Goal: Task Accomplishment & Management: Complete application form

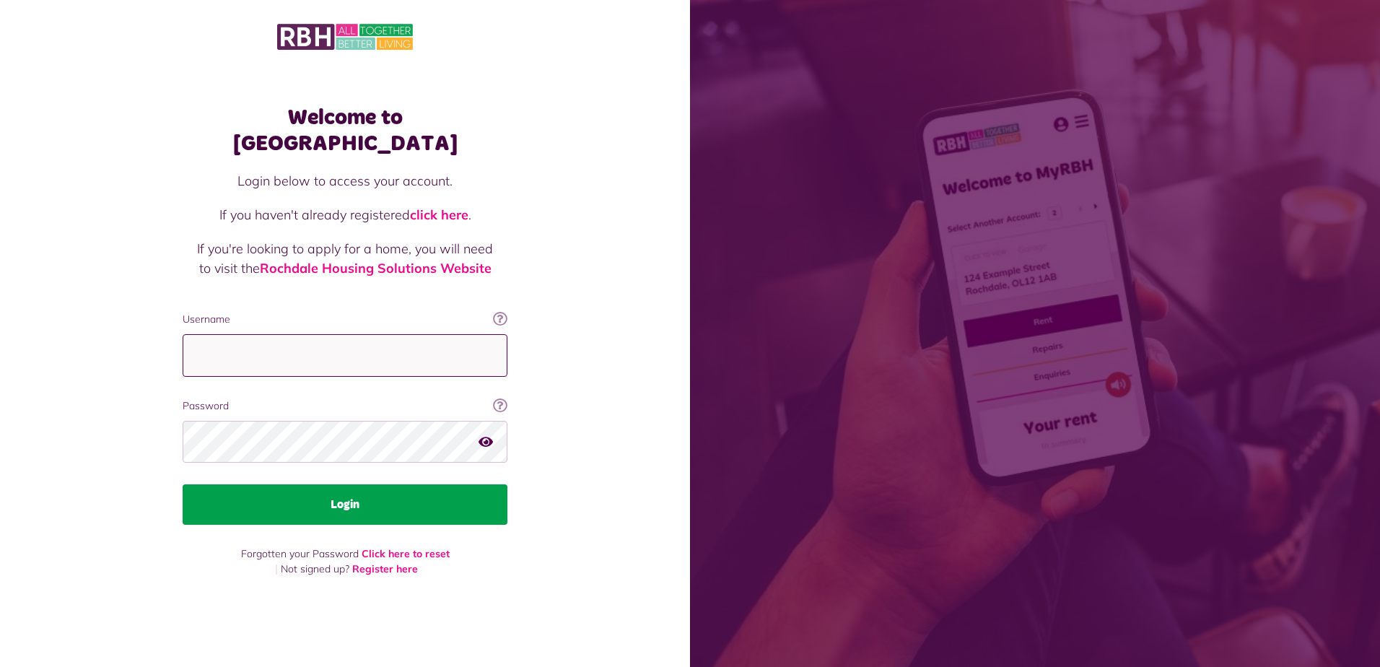
type input "**********"
click at [343, 495] on button "Login" at bounding box center [345, 504] width 325 height 40
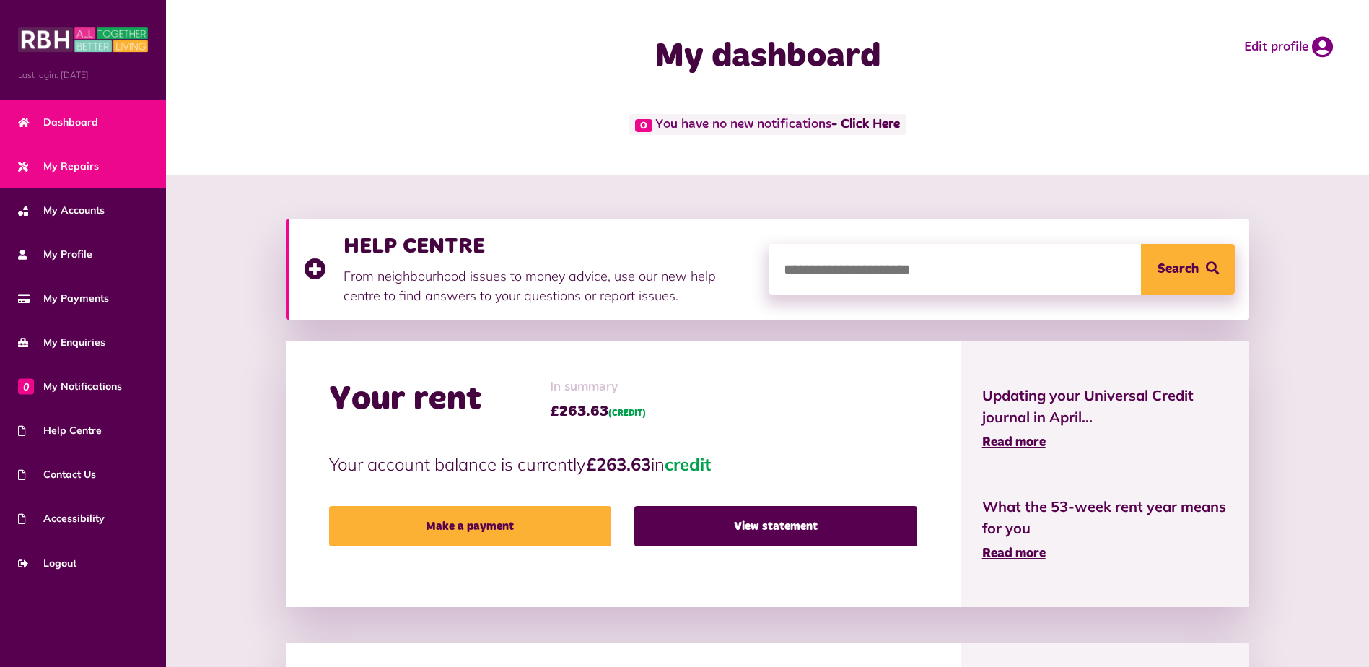
click at [69, 163] on span "My Repairs" at bounding box center [58, 166] width 81 height 15
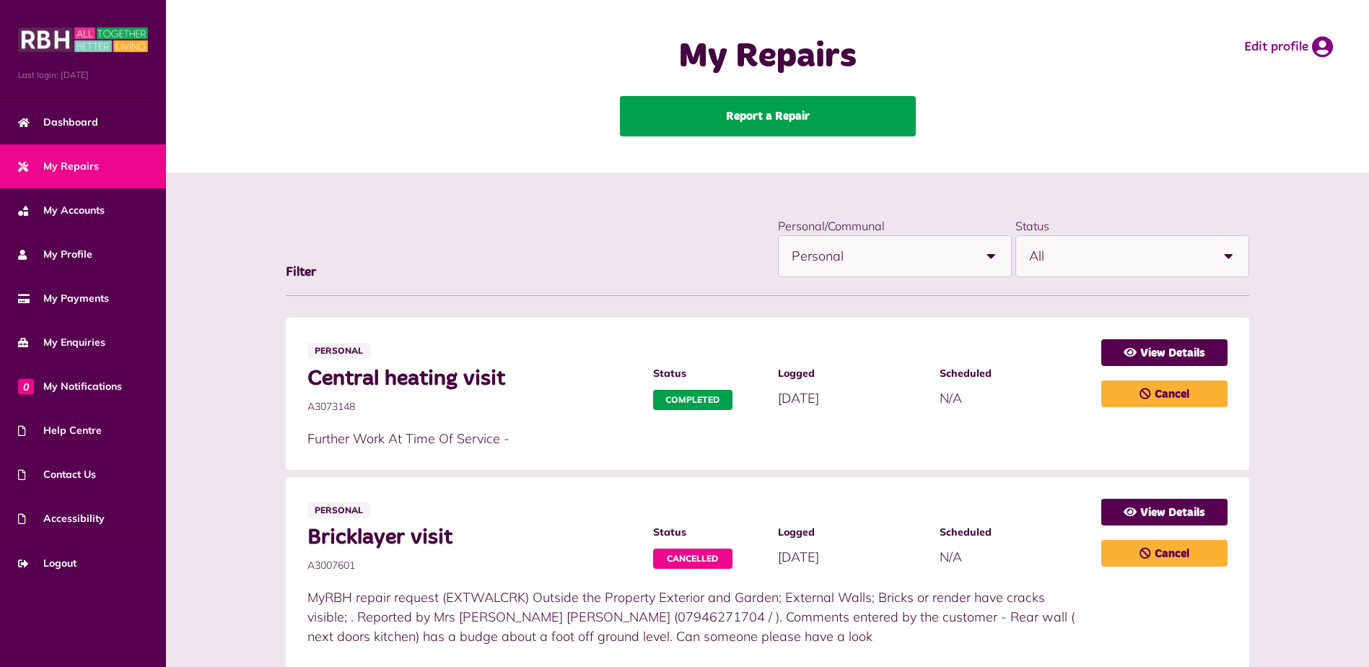
click at [748, 117] on link "Report a Repair" at bounding box center [768, 116] width 296 height 40
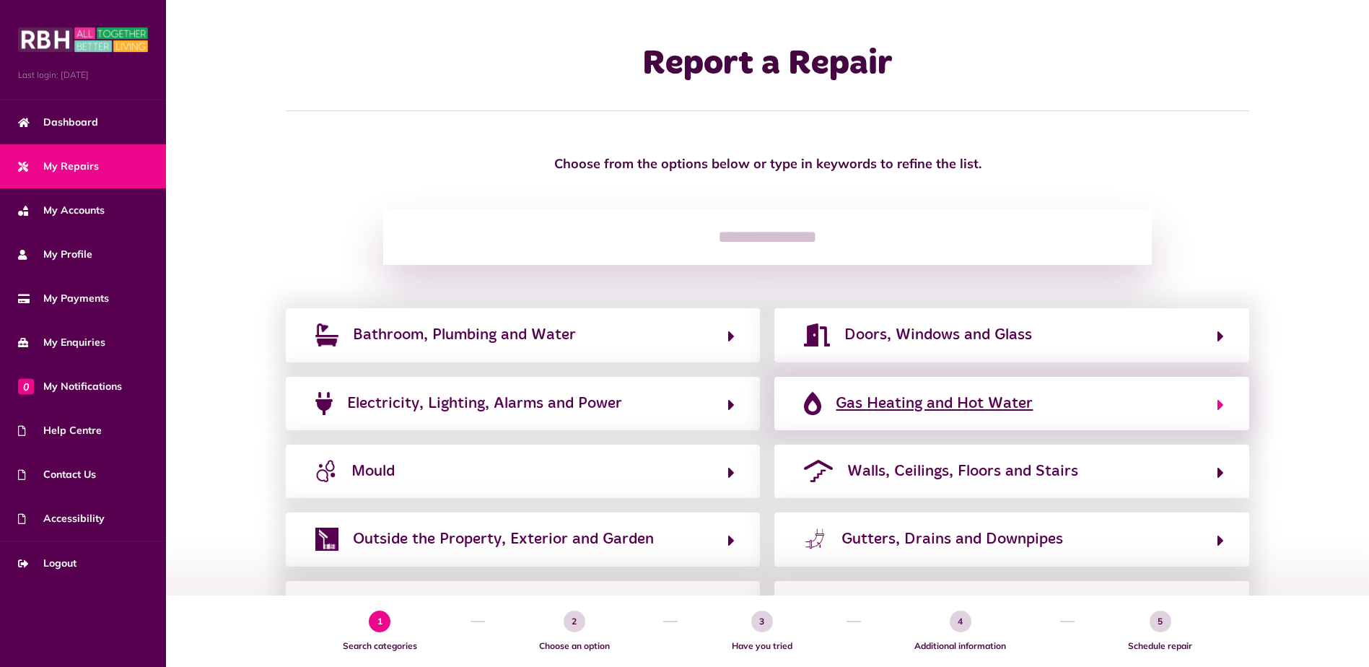
click at [887, 409] on span "Gas Heating and Hot Water" at bounding box center [934, 403] width 197 height 23
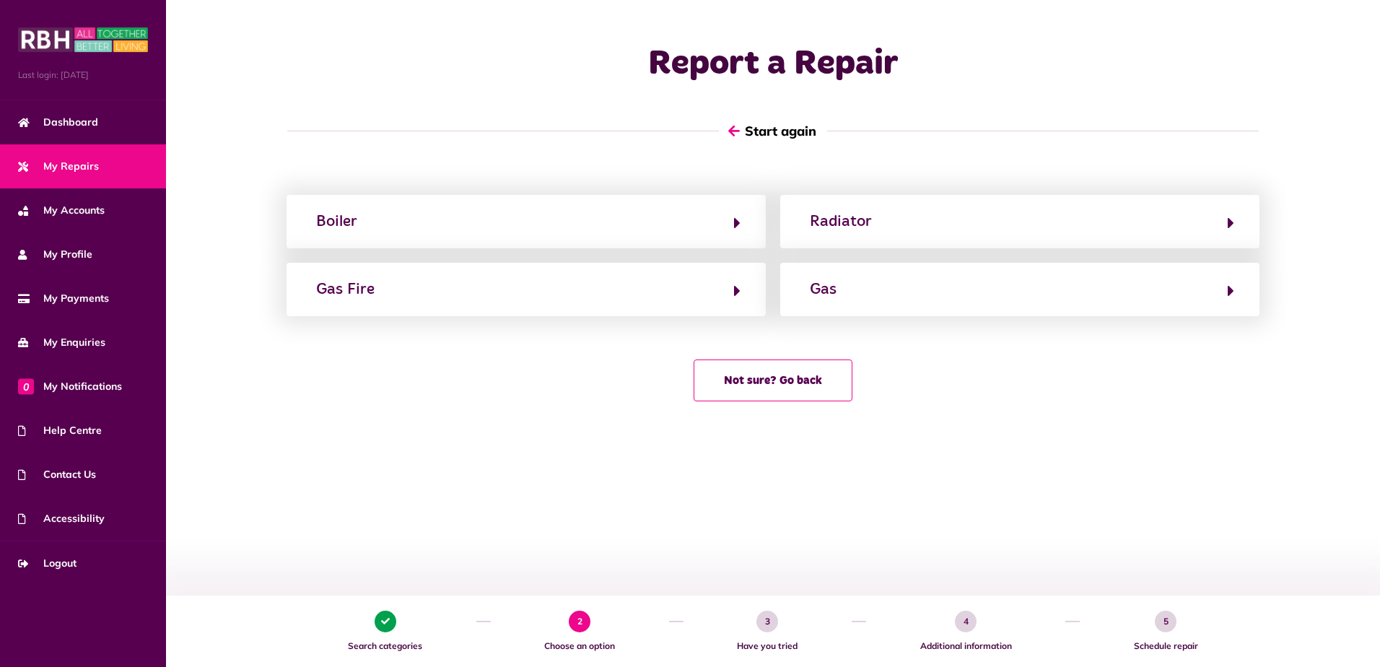
click at [783, 133] on button "Start again" at bounding box center [773, 130] width 108 height 41
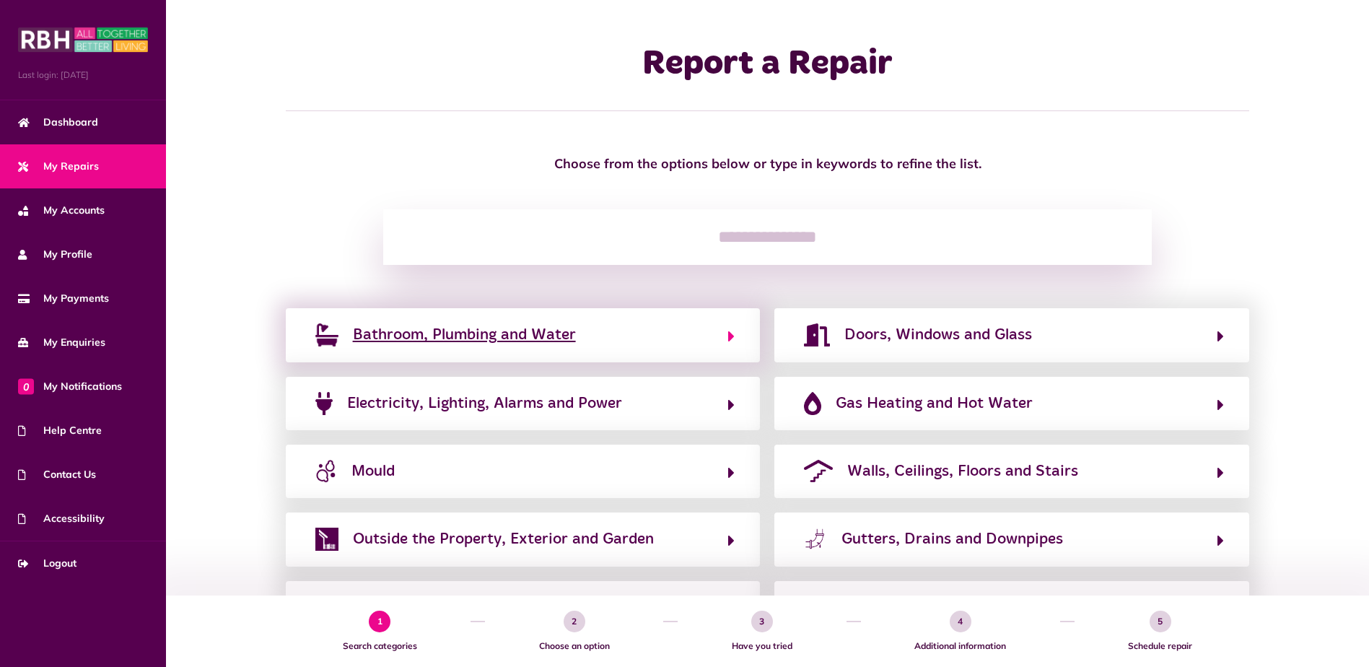
click at [582, 338] on button "Bathroom, Plumbing and Water" at bounding box center [523, 335] width 424 height 25
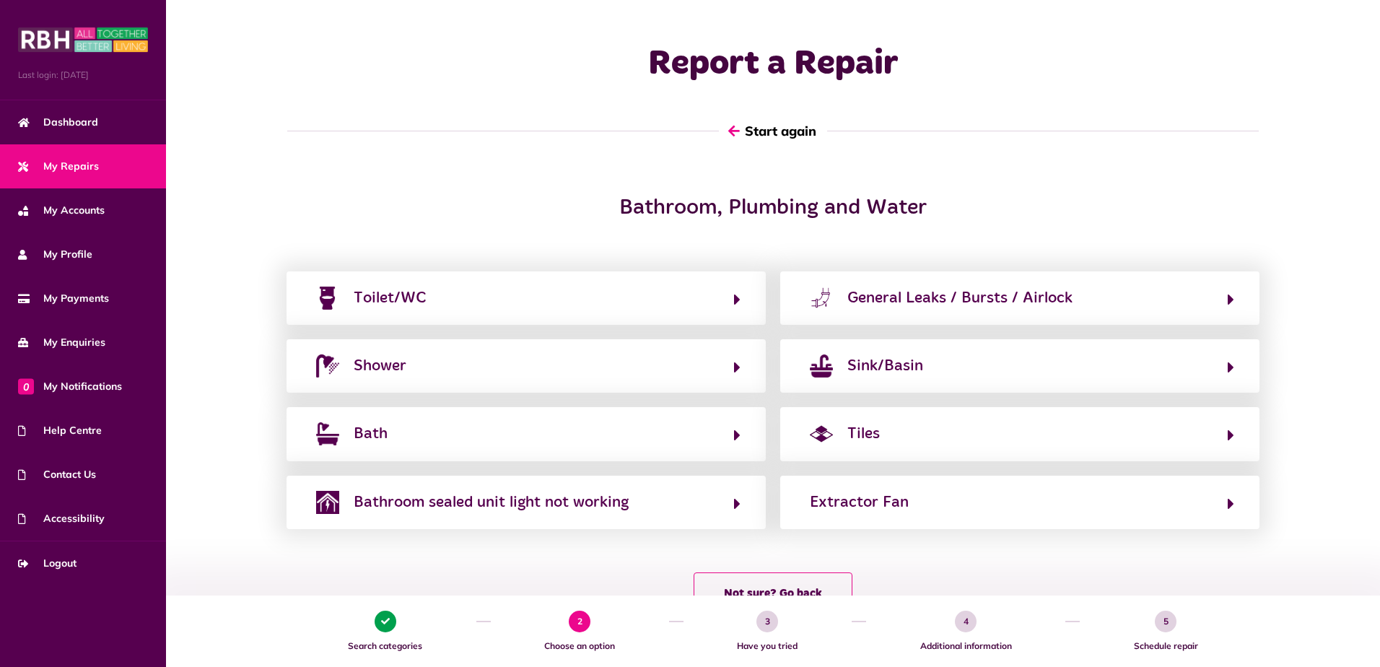
click at [767, 134] on button "Start again" at bounding box center [773, 130] width 108 height 41
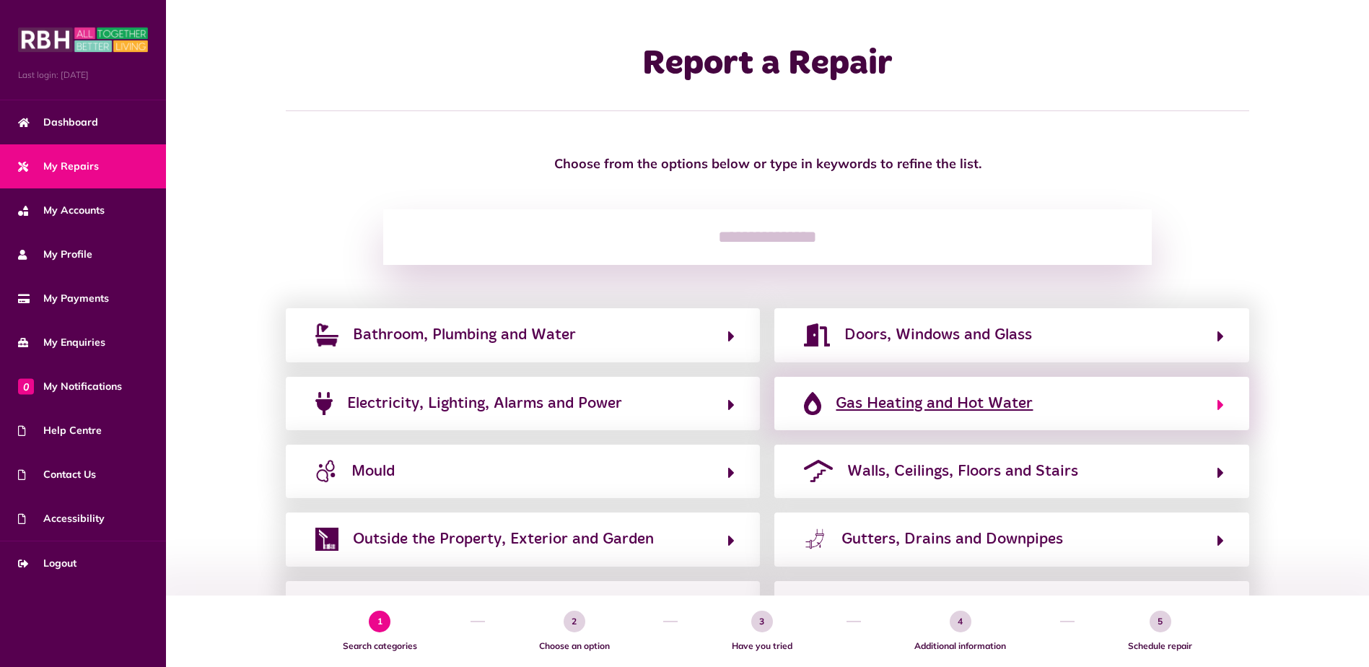
click at [892, 403] on span "Gas Heating and Hot Water" at bounding box center [934, 403] width 197 height 23
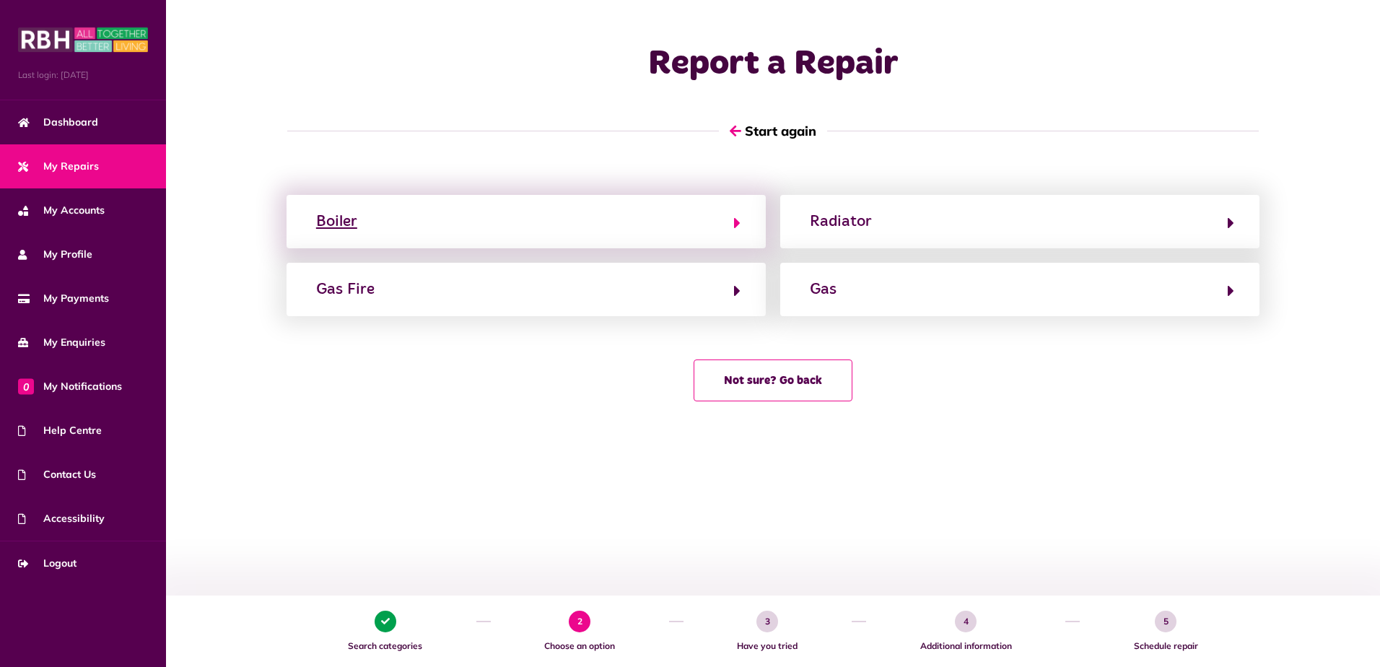
click at [611, 222] on button "Boiler" at bounding box center [526, 221] width 429 height 25
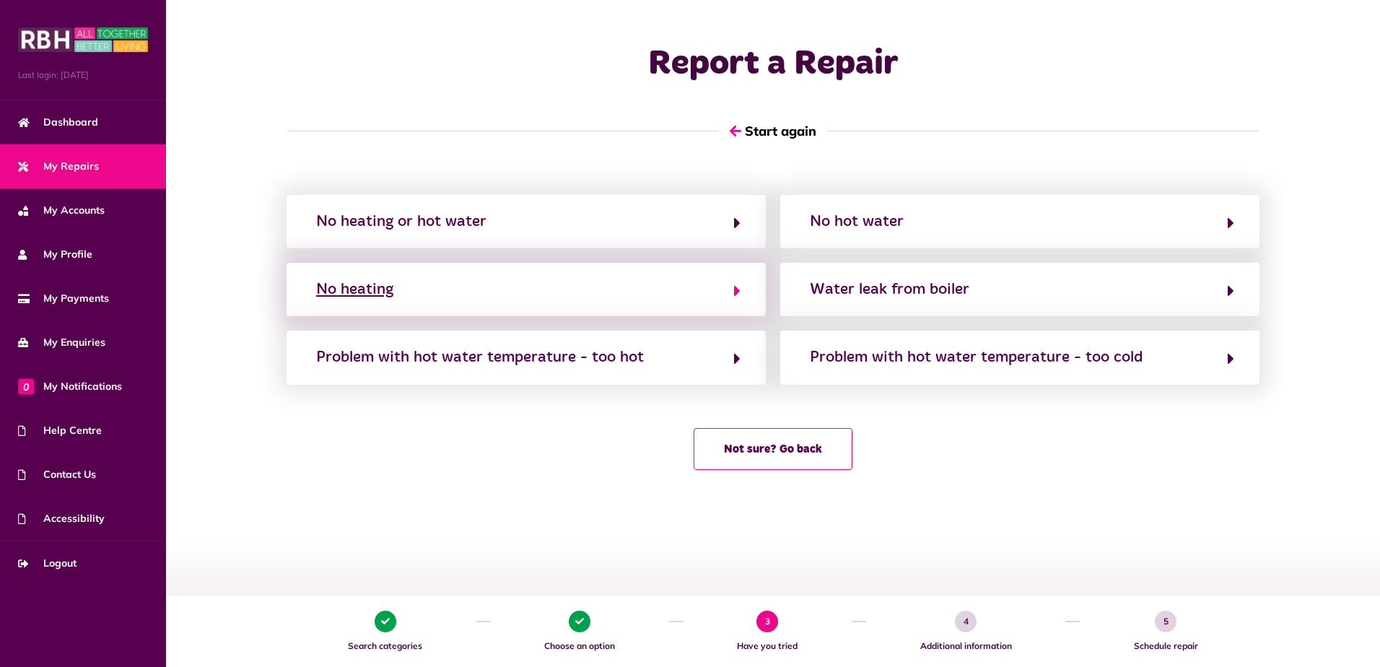
click at [450, 296] on button "No heating" at bounding box center [526, 289] width 429 height 25
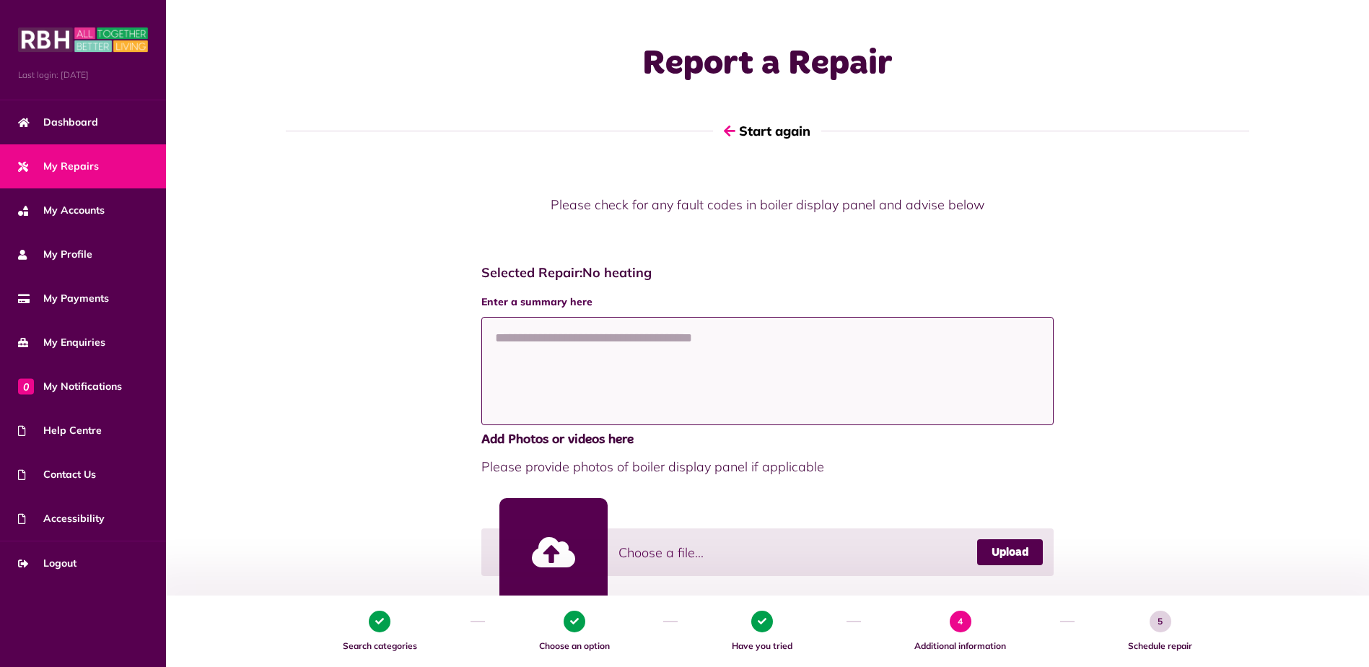
click at [533, 338] on textarea at bounding box center [768, 371] width 573 height 108
click at [719, 361] on textarea at bounding box center [768, 371] width 573 height 108
paste textarea "**********"
click at [721, 335] on textarea "**********" at bounding box center [768, 371] width 573 height 108
click at [707, 340] on textarea "**********" at bounding box center [768, 371] width 573 height 108
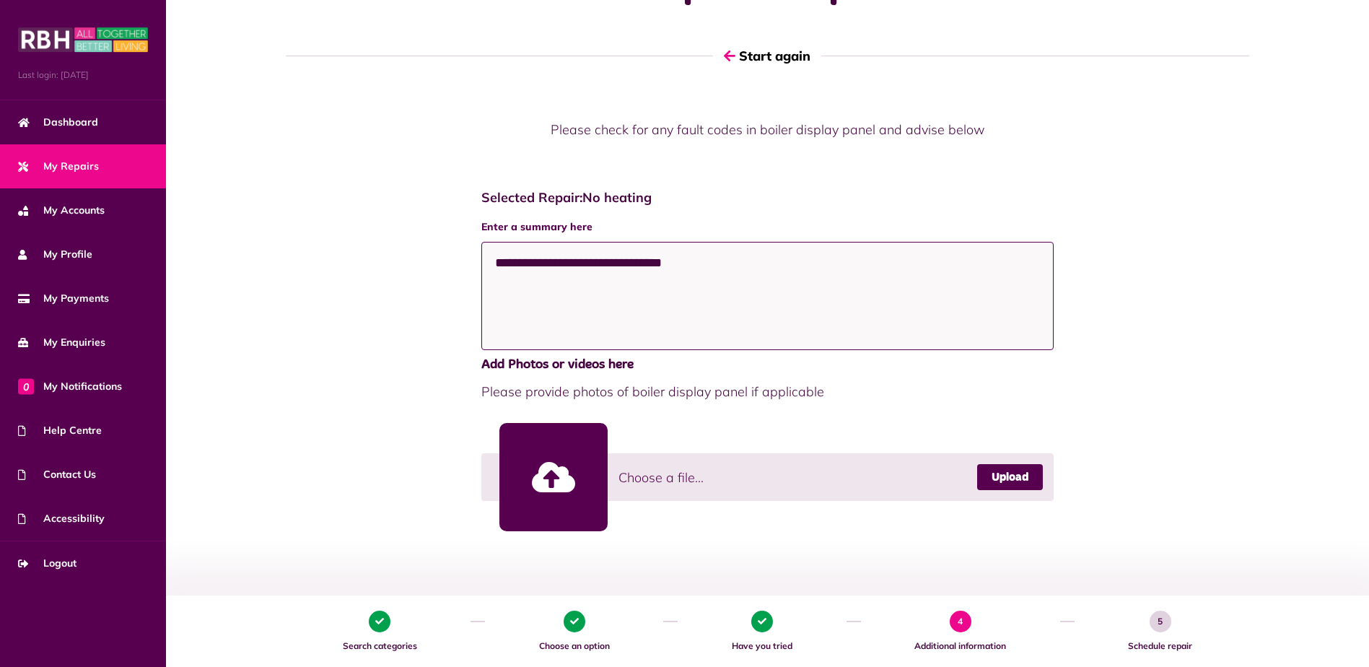
scroll to position [253, 0]
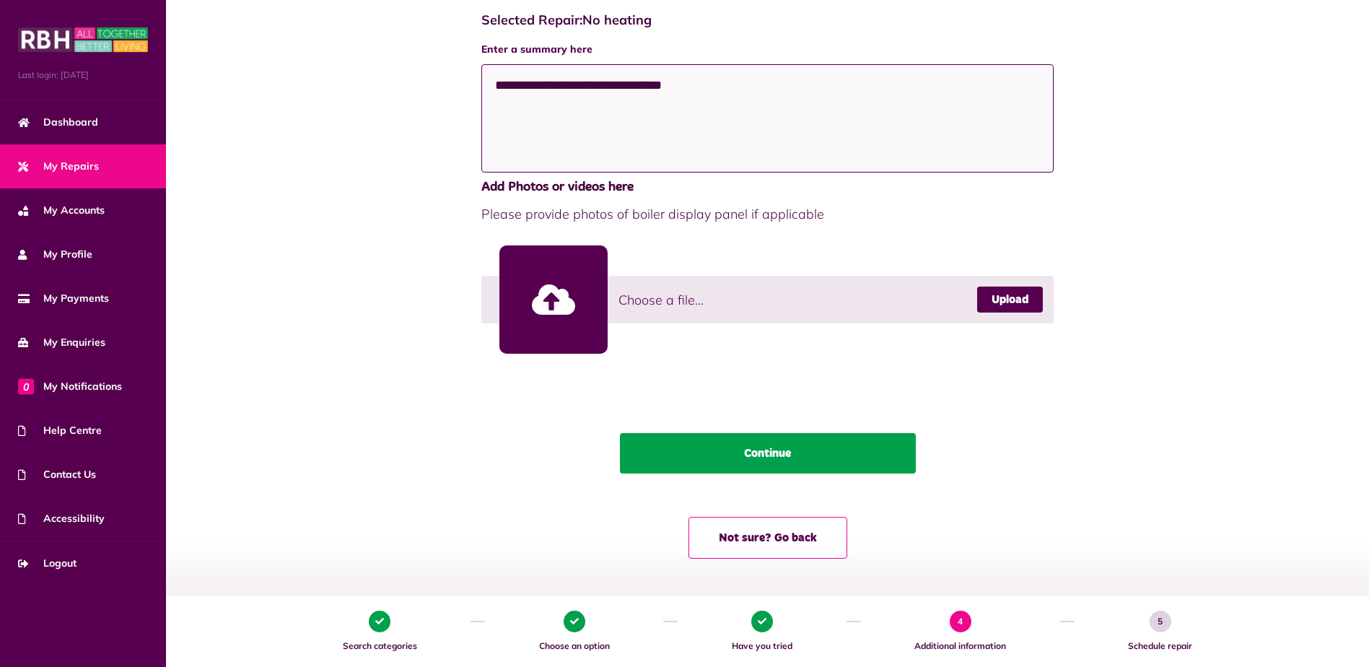
type textarea "**********"
click at [758, 455] on button "Continue" at bounding box center [768, 453] width 296 height 40
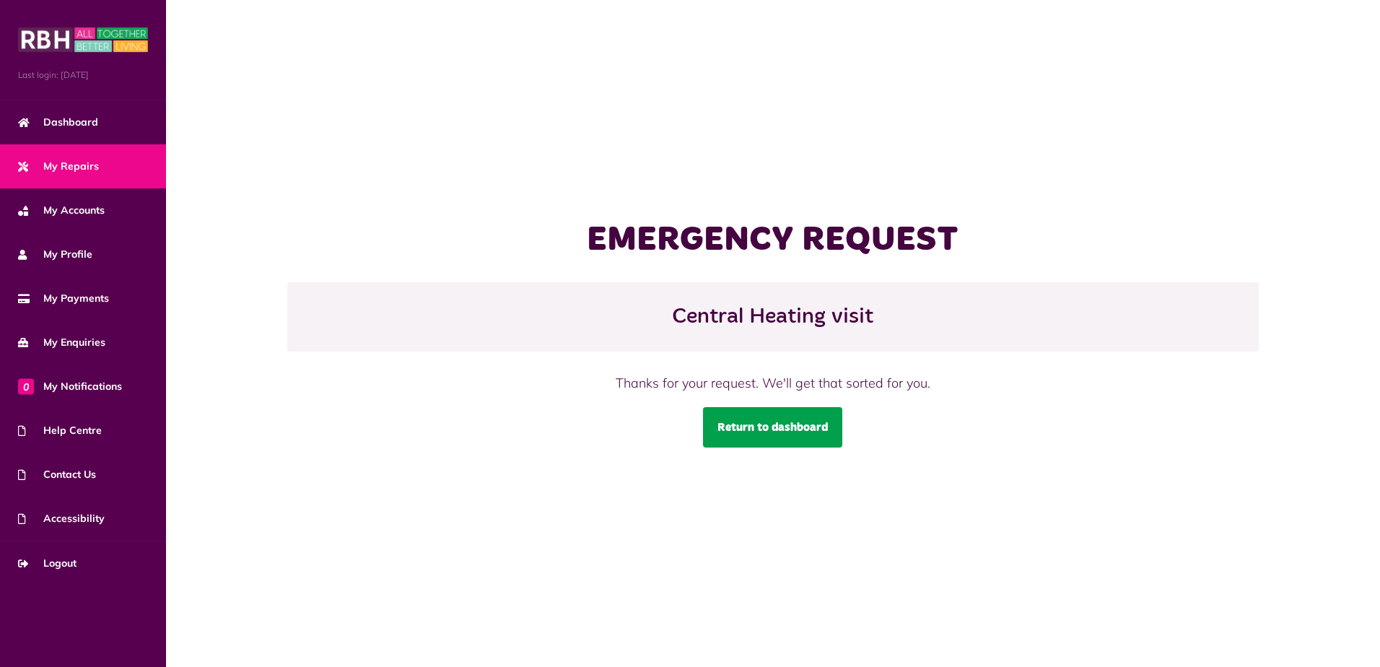
click at [737, 430] on link "Return to dashboard" at bounding box center [772, 427] width 139 height 40
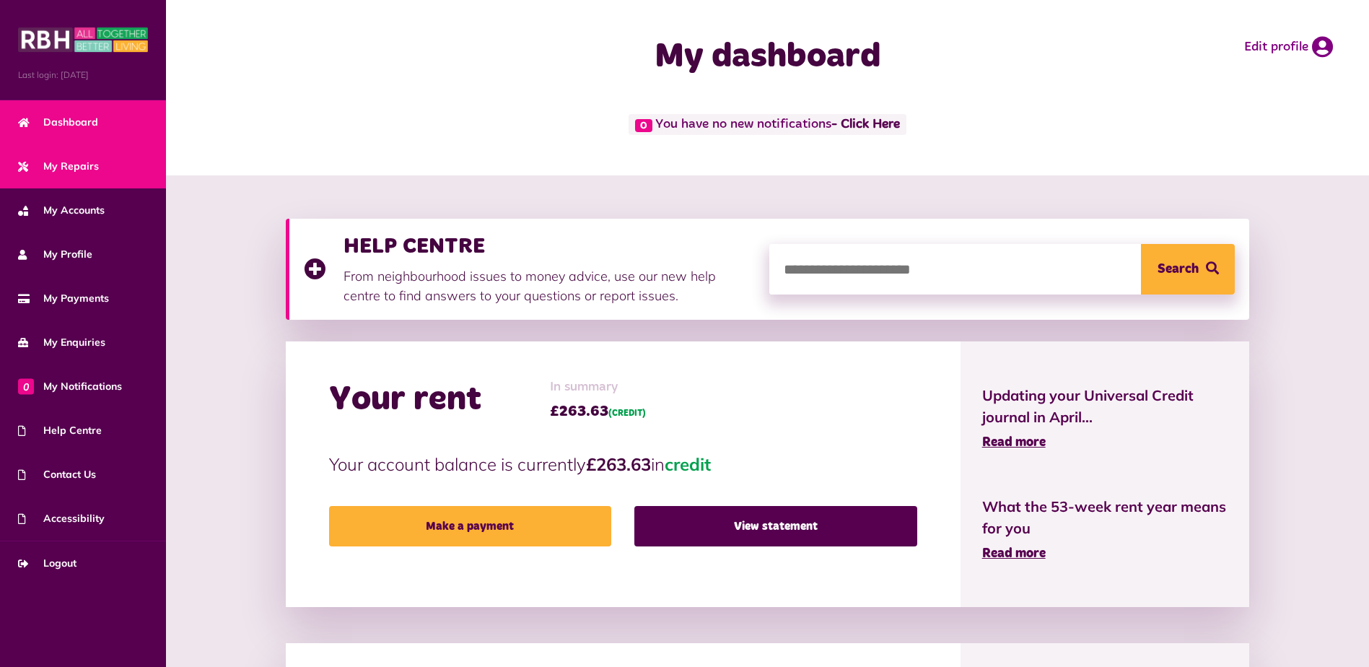
click at [84, 162] on span "My Repairs" at bounding box center [58, 166] width 81 height 15
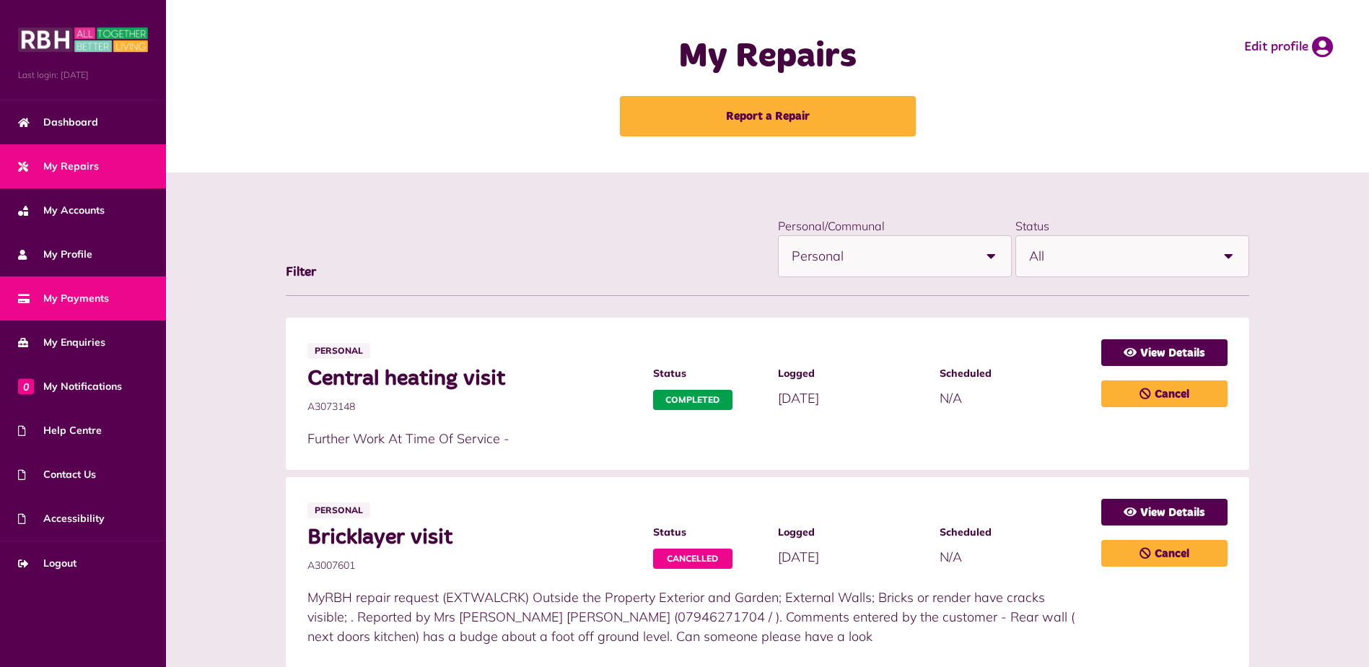
click at [74, 300] on span "My Payments" at bounding box center [63, 298] width 91 height 15
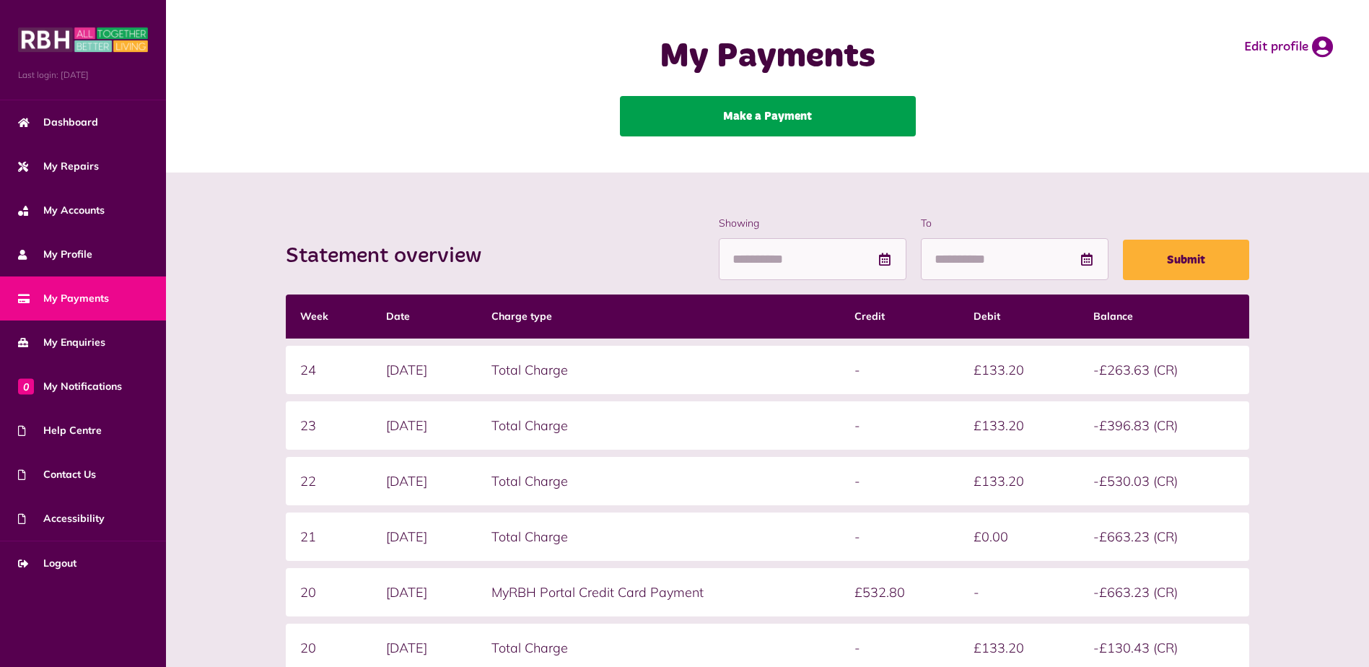
click at [760, 113] on link "Make a Payment" at bounding box center [768, 116] width 296 height 40
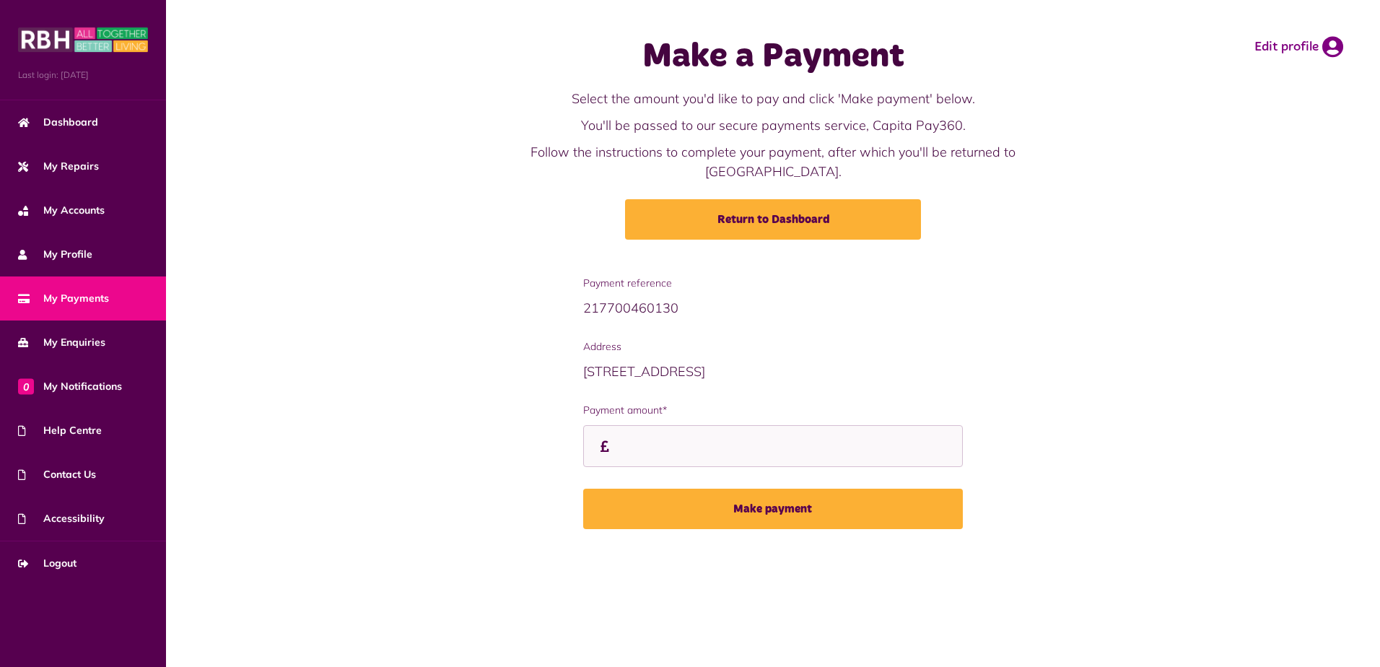
click at [80, 304] on span "My Payments" at bounding box center [63, 298] width 91 height 15
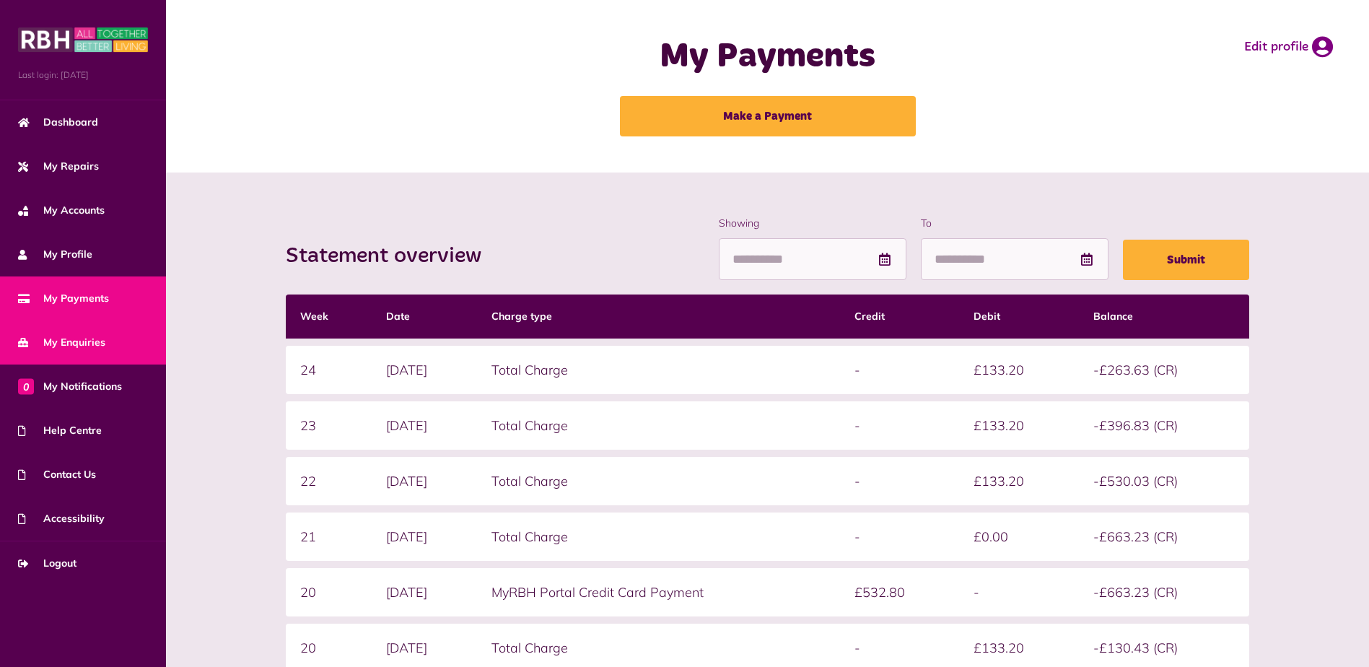
click at [71, 338] on span "My Enquiries" at bounding box center [61, 342] width 87 height 15
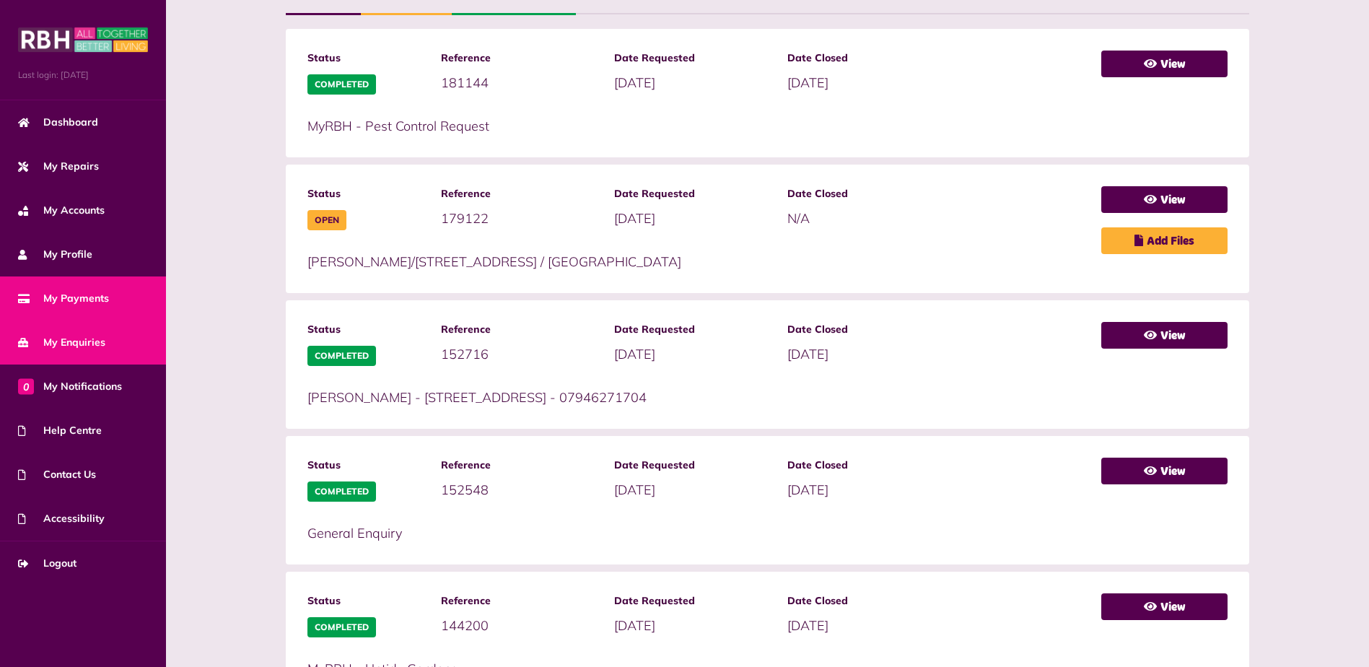
scroll to position [361, 0]
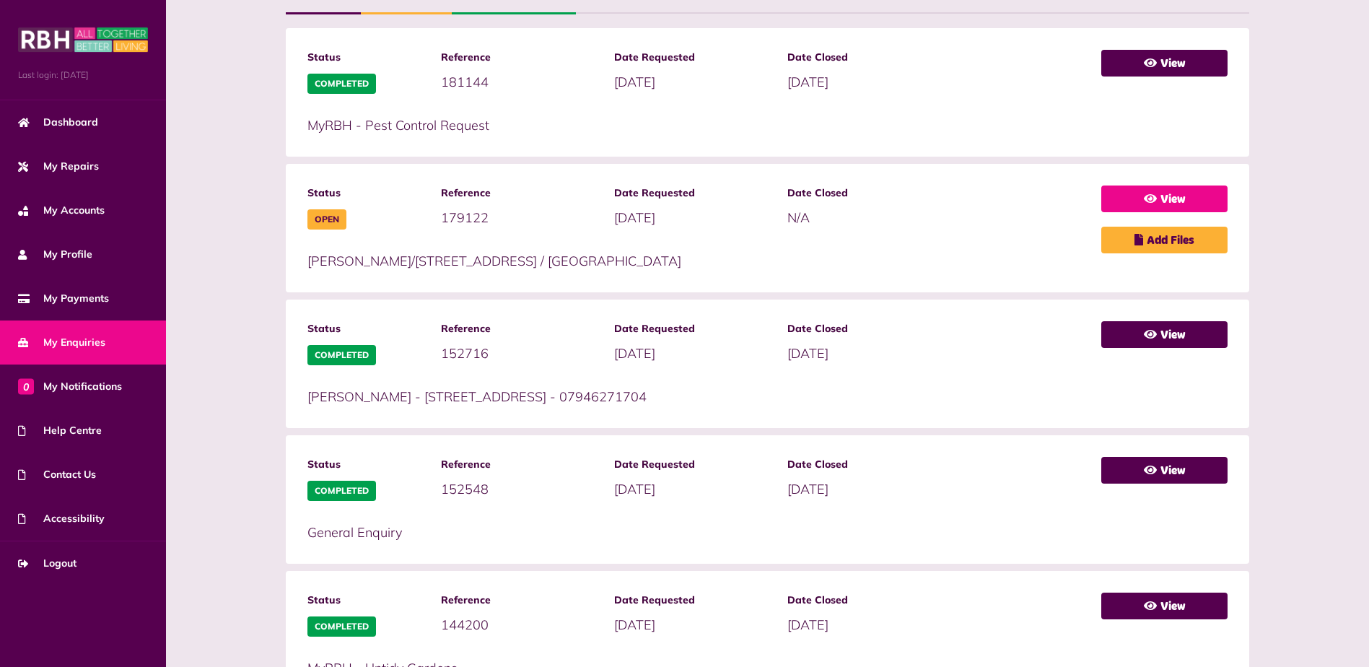
click at [1155, 191] on link "View" at bounding box center [1165, 199] width 126 height 27
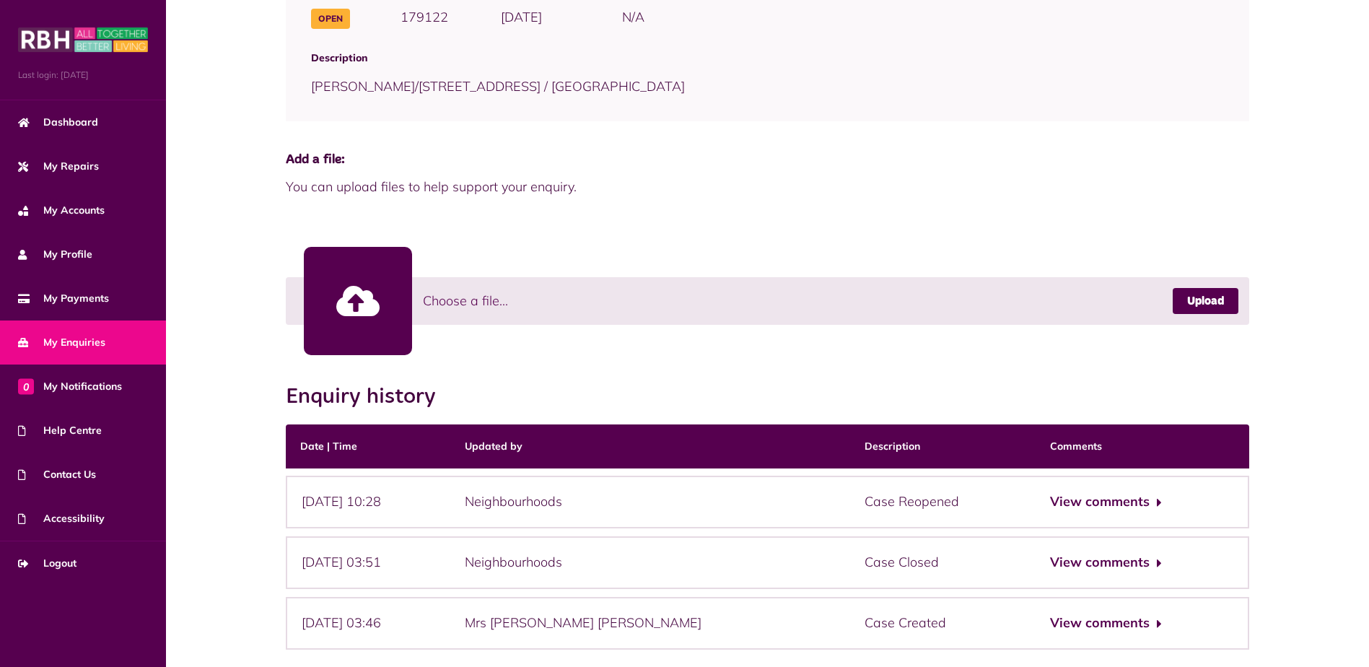
scroll to position [289, 0]
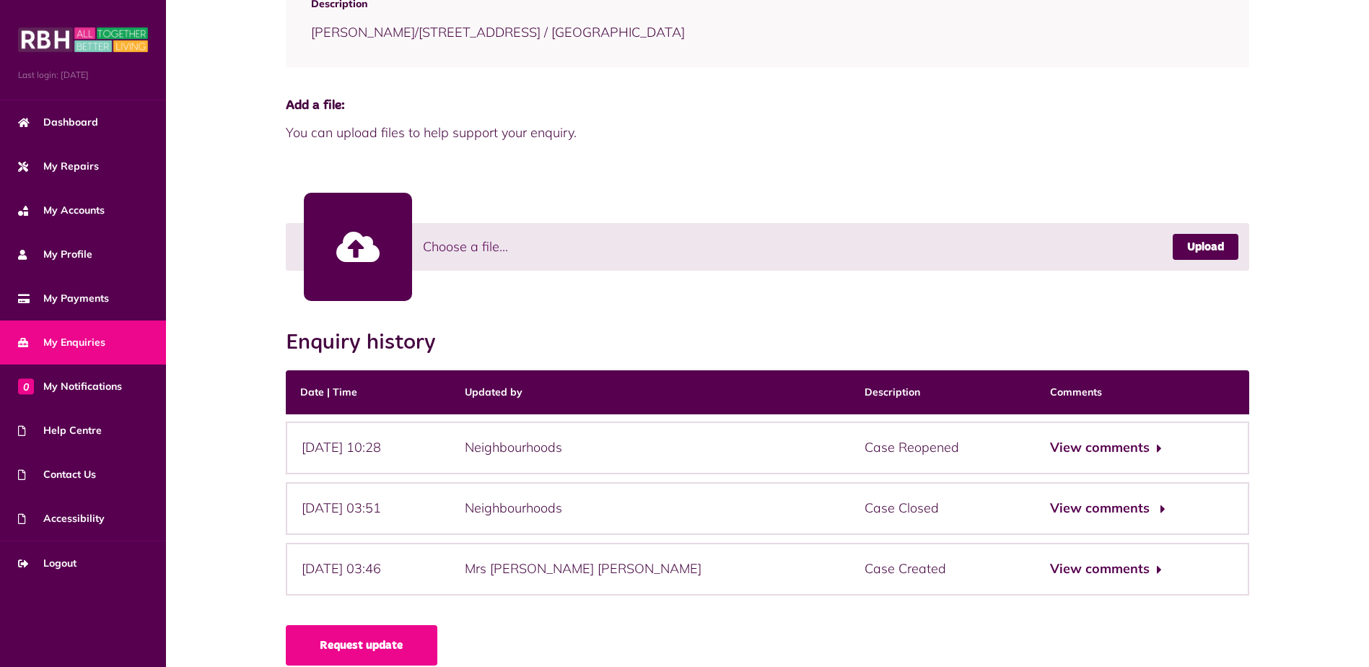
click at [1066, 512] on button "View comments" at bounding box center [1106, 508] width 112 height 21
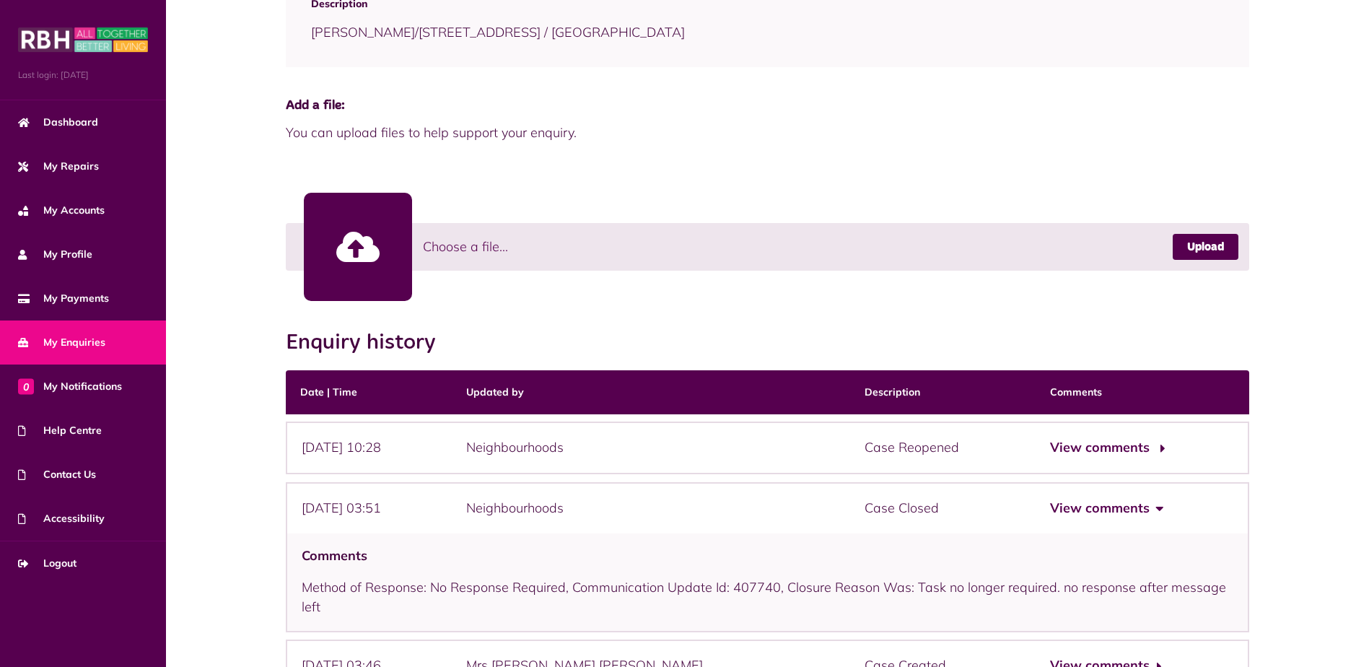
click at [1050, 448] on button "View comments" at bounding box center [1106, 447] width 112 height 21
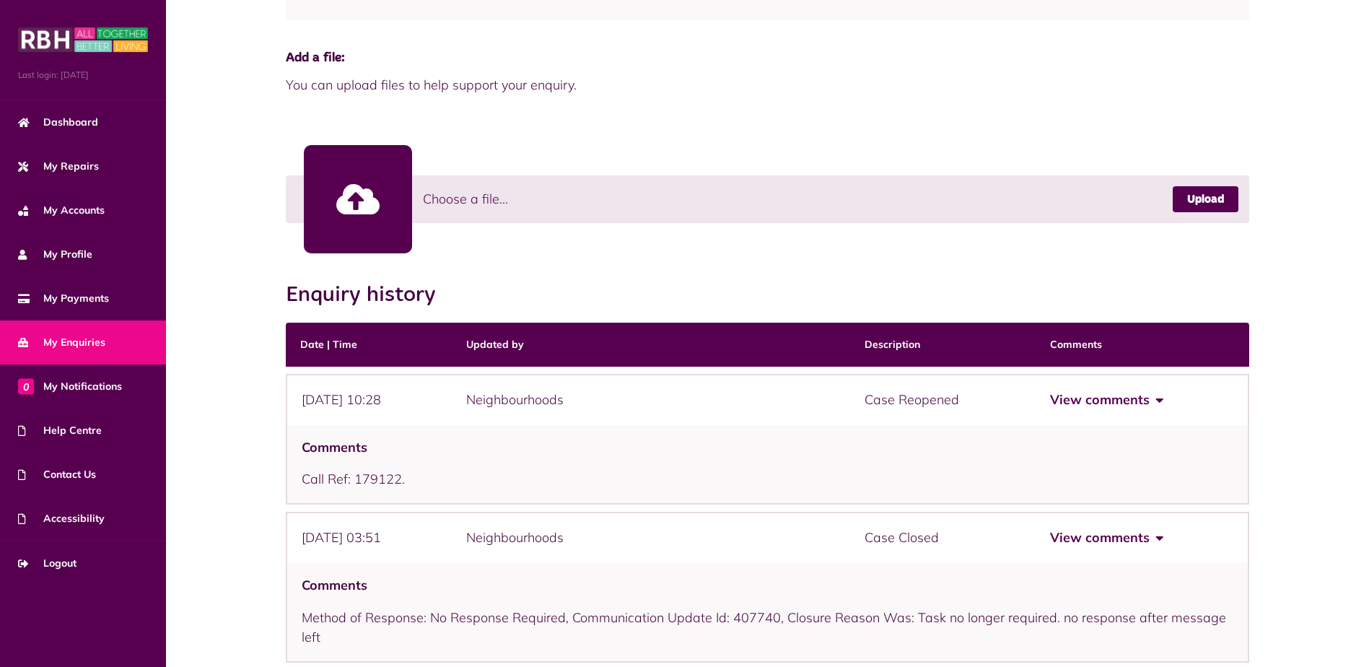
scroll to position [361, 0]
